Goal: Book appointment/travel/reservation

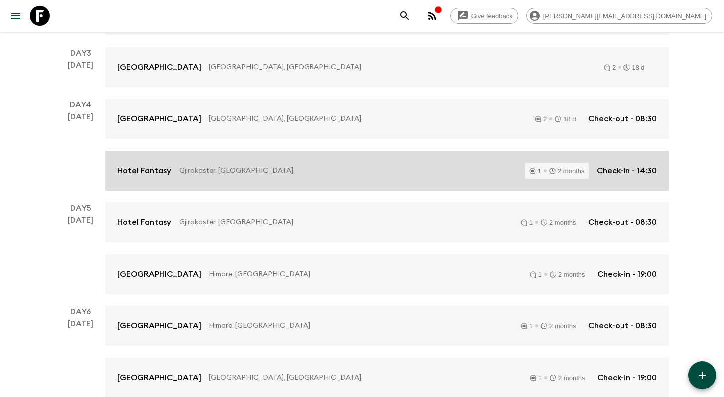
scroll to position [321, 0]
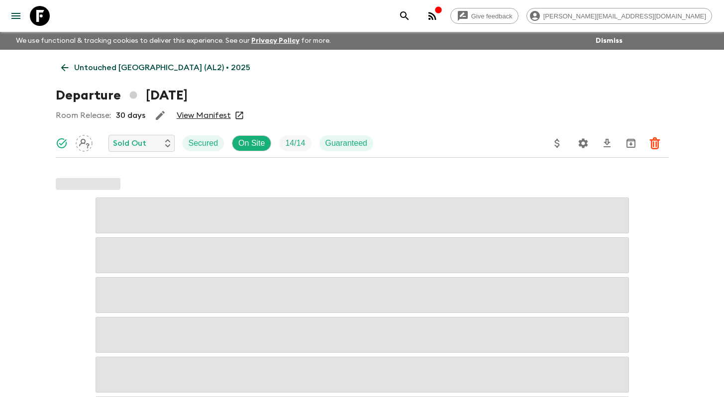
click at [129, 70] on p "Untouched [GEOGRAPHIC_DATA] (AL2) • 2025" at bounding box center [162, 68] width 176 height 12
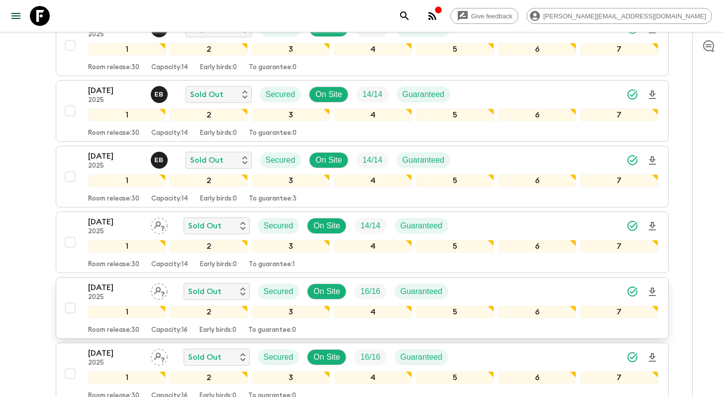
scroll to position [418, 0]
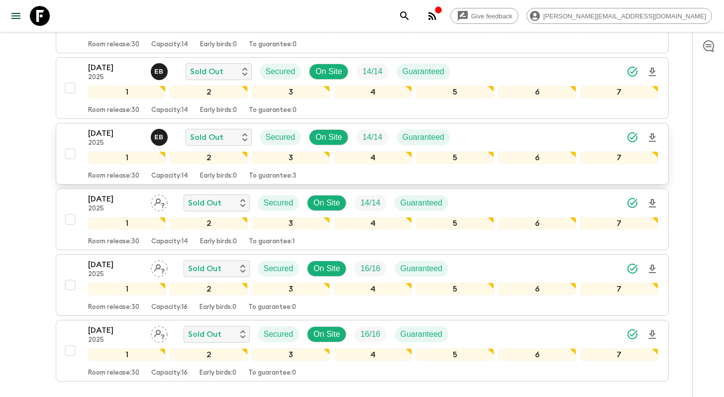
click at [71, 140] on div "14 Sep 2025 2025 E B Sold Out Secured On Site 14 / 14 Guaranteed 1 2 3 4 5 6 7 …" at bounding box center [359, 153] width 598 height 53
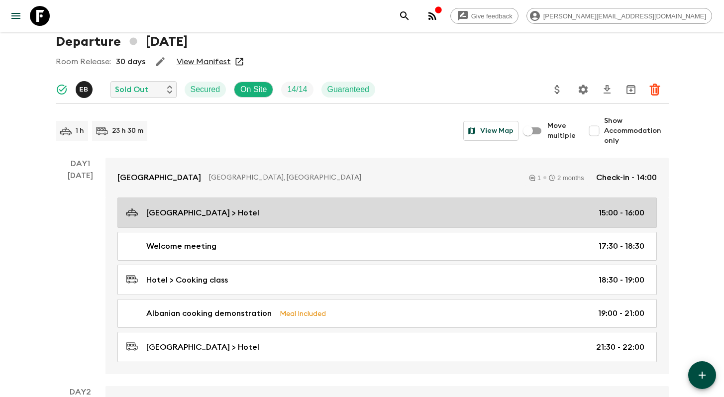
scroll to position [54, 0]
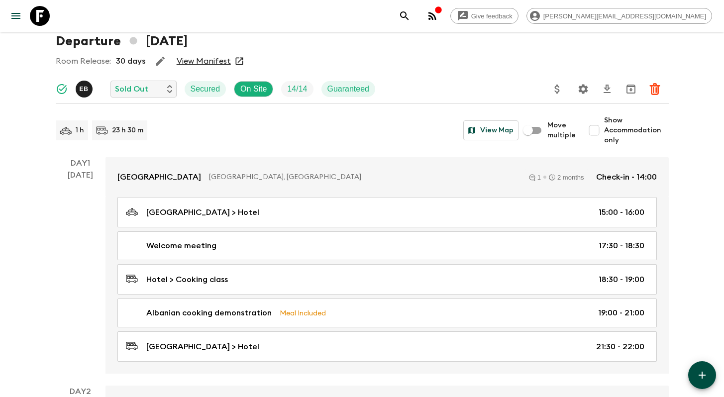
click at [602, 128] on input "Show Accommodation only" at bounding box center [595, 130] width 20 height 20
checkbox input "true"
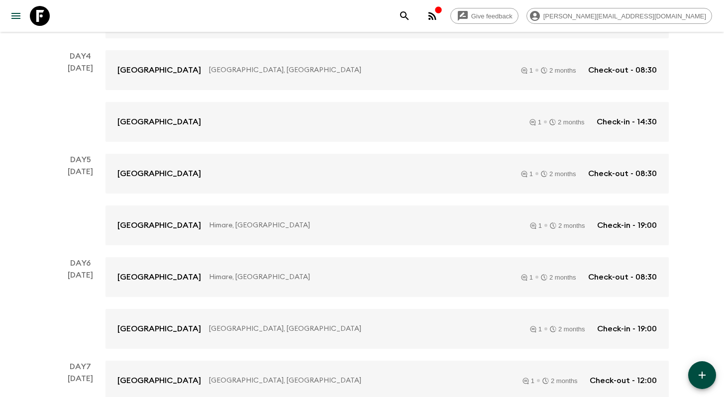
scroll to position [368, 0]
